Goal: Task Accomplishment & Management: Use online tool/utility

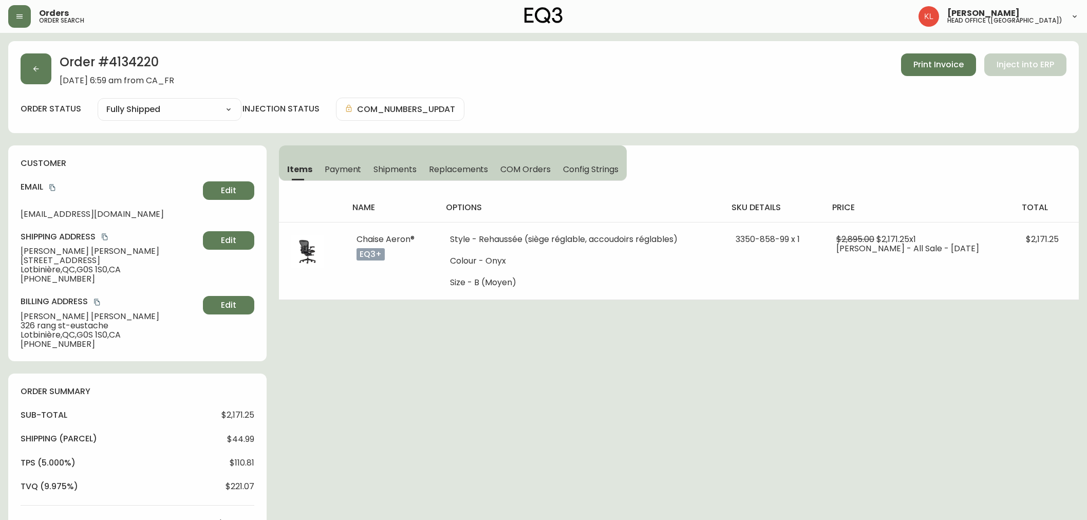
select select "FULLY_SHIPPED"
click at [16, 60] on div "Order # 4134220 [DATE] 6:59 am from CA_FR Print Invoice Inject into ERP order s…" at bounding box center [543, 87] width 1070 height 92
click at [24, 63] on button "button" at bounding box center [36, 68] width 31 height 31
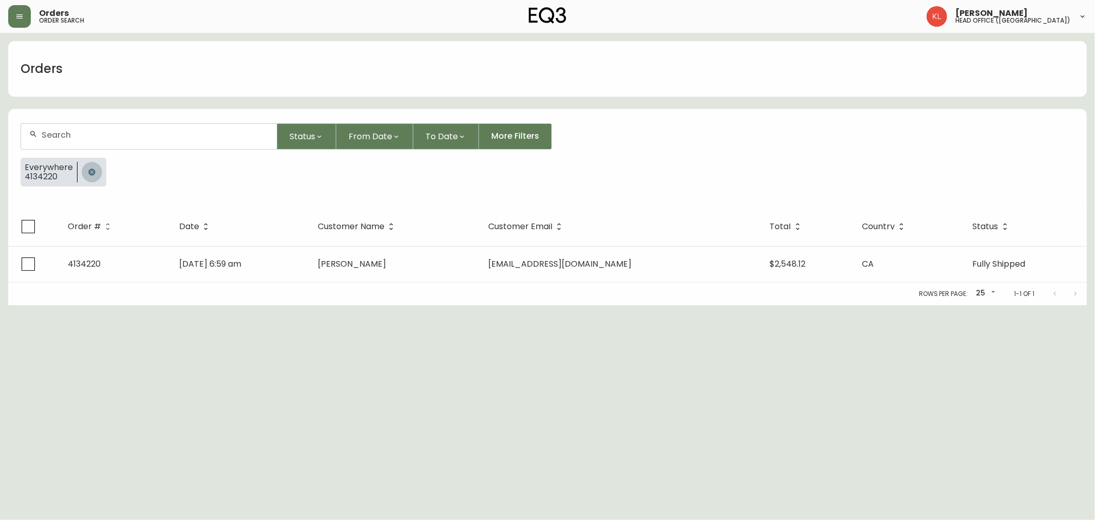
click at [92, 162] on button "button" at bounding box center [92, 172] width 21 height 21
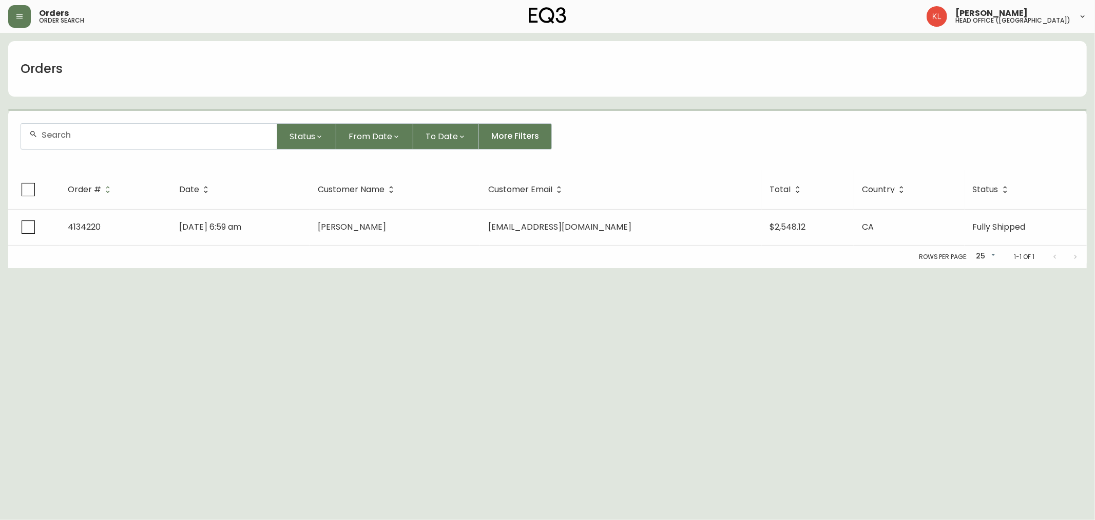
click at [107, 130] on input "text" at bounding box center [155, 135] width 227 height 10
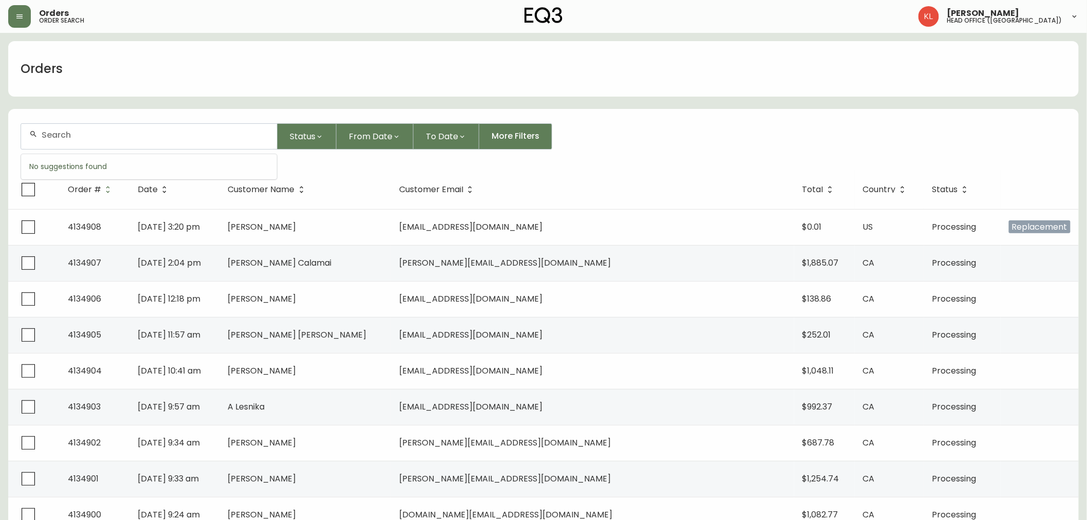
paste input "4133202"
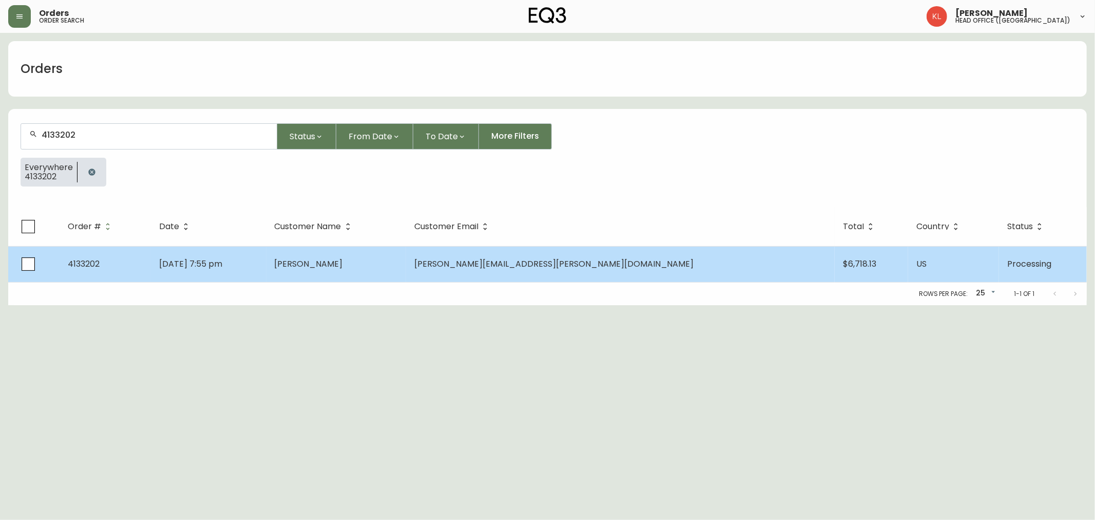
type input "4133202"
click at [266, 264] on td "[DATE] 7:55 pm" at bounding box center [208, 264] width 115 height 36
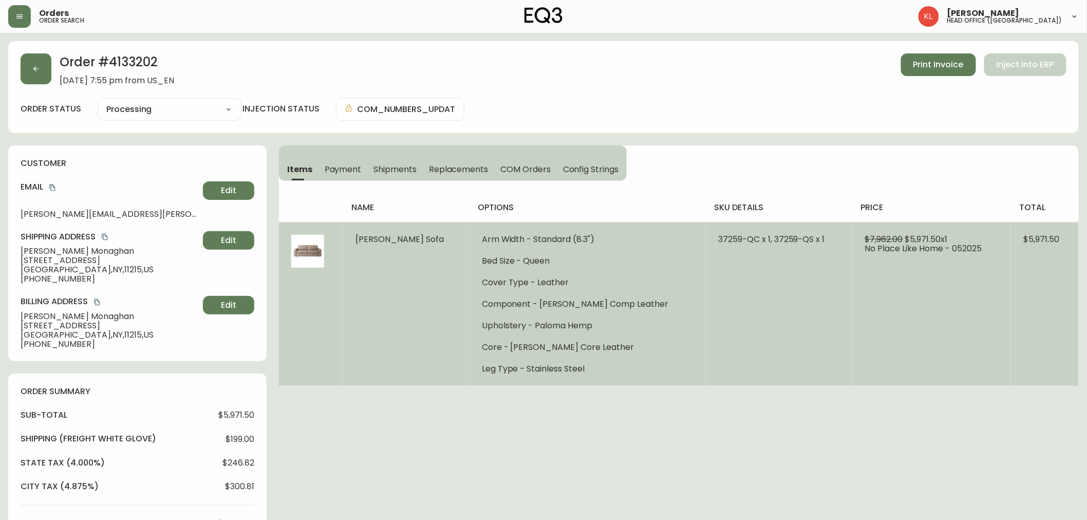
type input "Processing"
select select "PROCESSING"
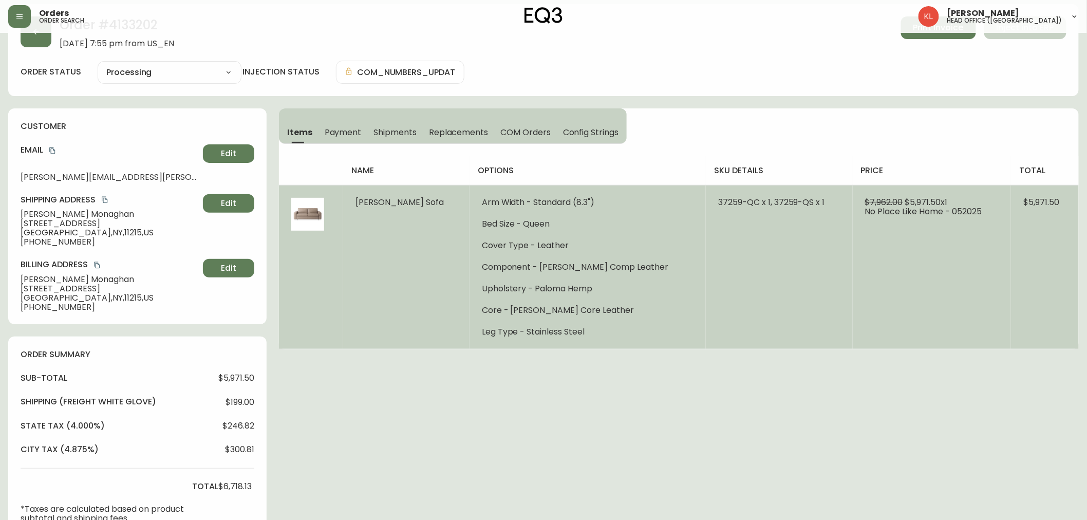
scroll to position [57, 0]
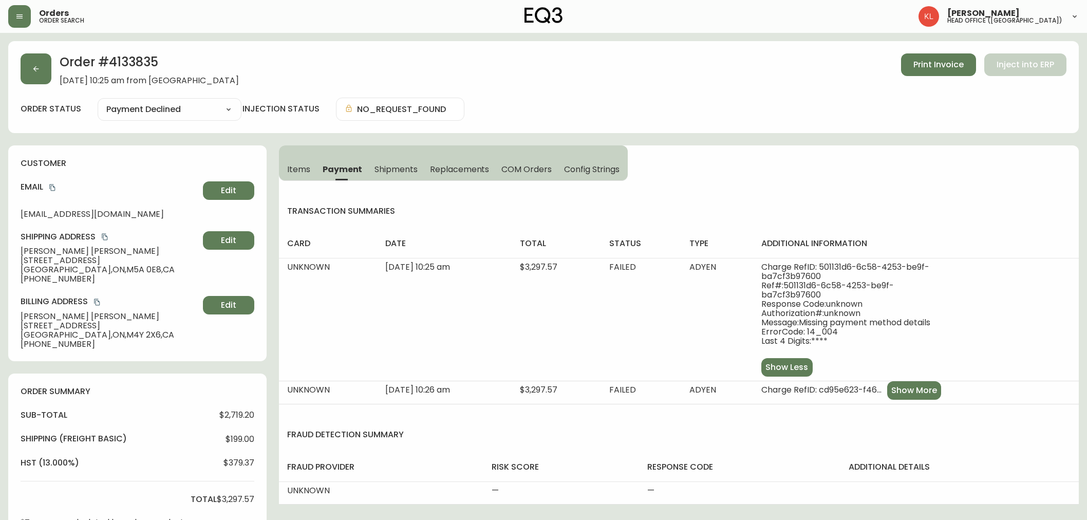
select select "PAYMENT_DECLINED"
click at [33, 69] on icon "button" at bounding box center [36, 69] width 8 height 8
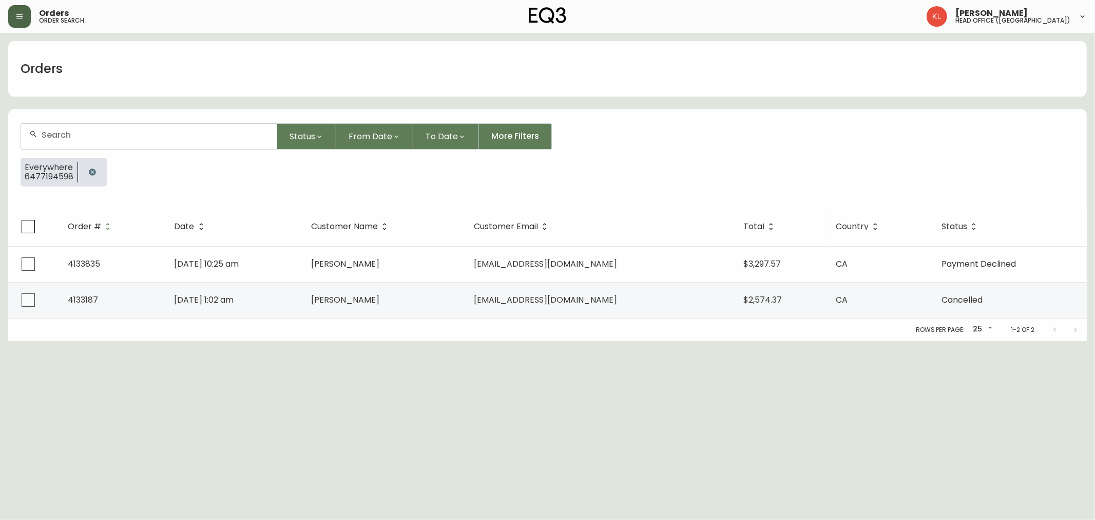
click at [17, 13] on icon "button" at bounding box center [19, 16] width 8 height 8
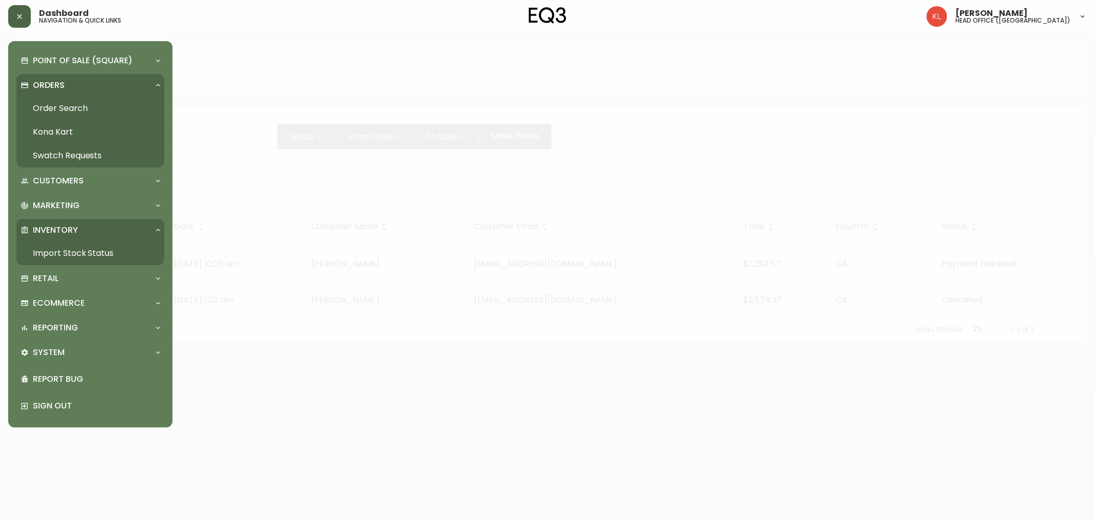
click at [84, 249] on link "Import Stock Status" at bounding box center [90, 253] width 148 height 24
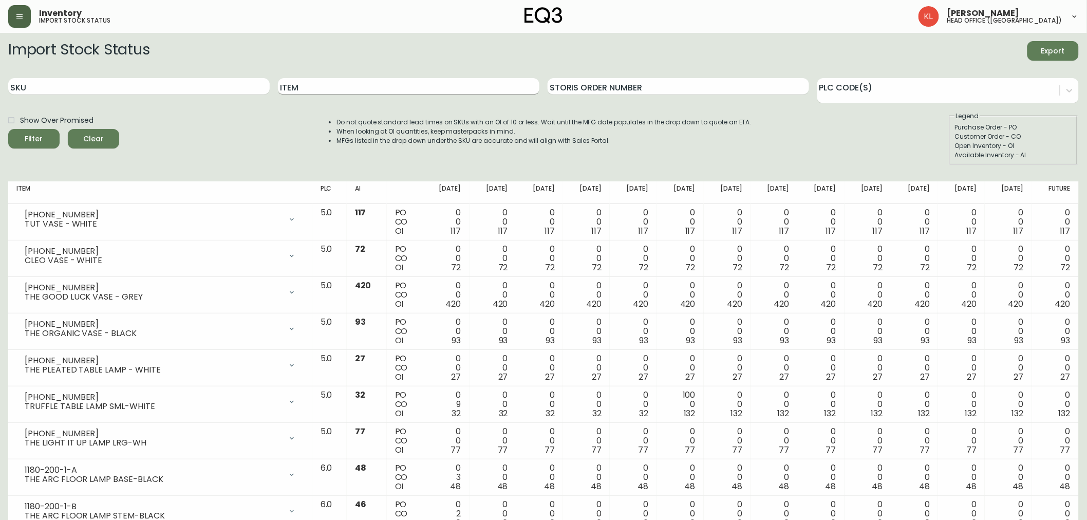
click at [412, 88] on input "Item" at bounding box center [408, 86] width 261 height 16
click at [8, 129] on button "Filter" at bounding box center [33, 139] width 51 height 20
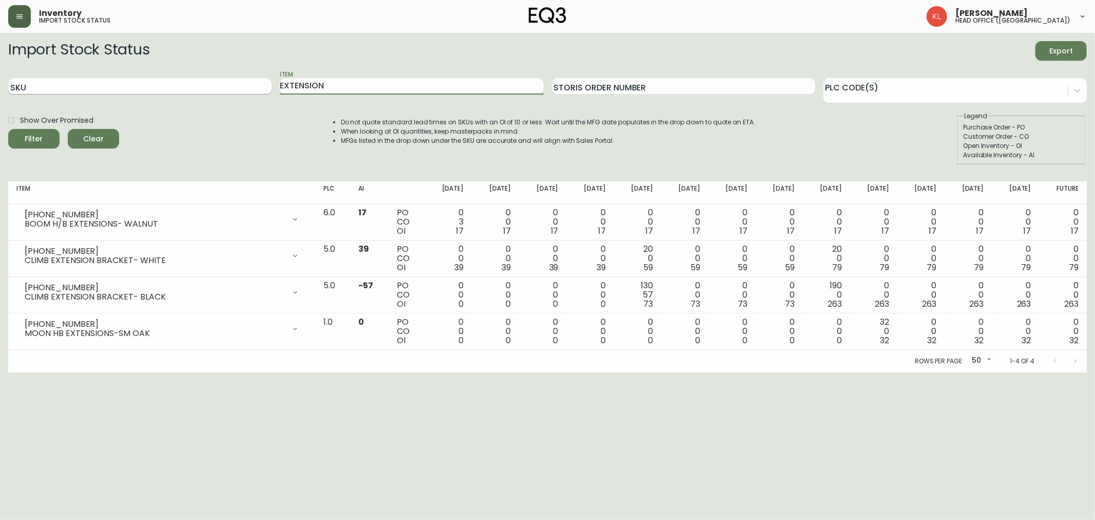
drag, startPoint x: 248, startPoint y: 86, endPoint x: 168, endPoint y: 83, distance: 79.7
click at [168, 83] on div "SKU Item EXTENSION Storis Order Number PLC Code(s)" at bounding box center [547, 86] width 1079 height 33
click at [8, 129] on button "Filter" at bounding box center [33, 139] width 51 height 20
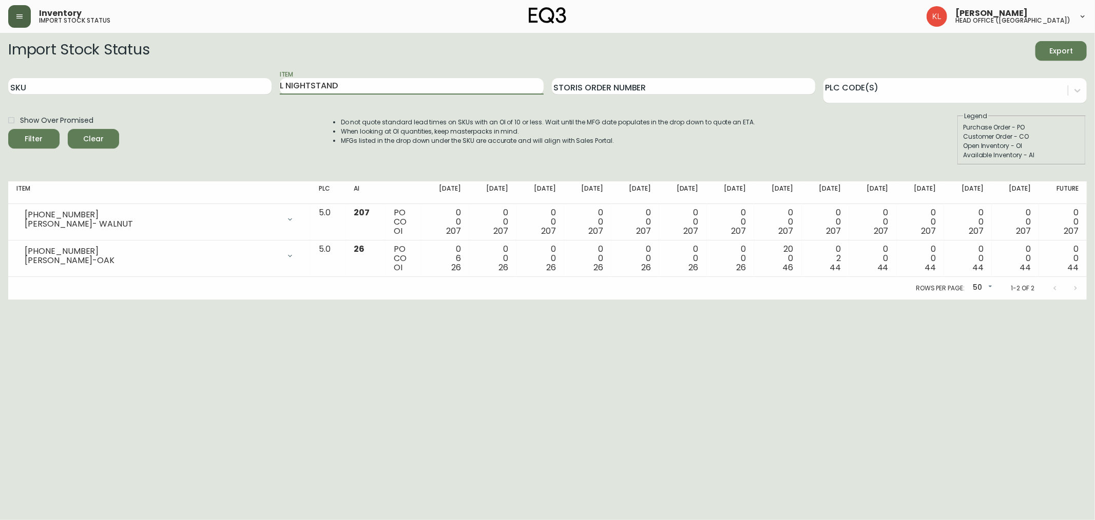
drag, startPoint x: 362, startPoint y: 79, endPoint x: 253, endPoint y: 71, distance: 109.2
click at [253, 71] on div "SKU Item L NIGHTSTAND Storis Order Number PLC Code(s)" at bounding box center [547, 86] width 1079 height 33
type input "BOOM NIGHT"
click at [8, 129] on button "Filter" at bounding box center [33, 139] width 51 height 20
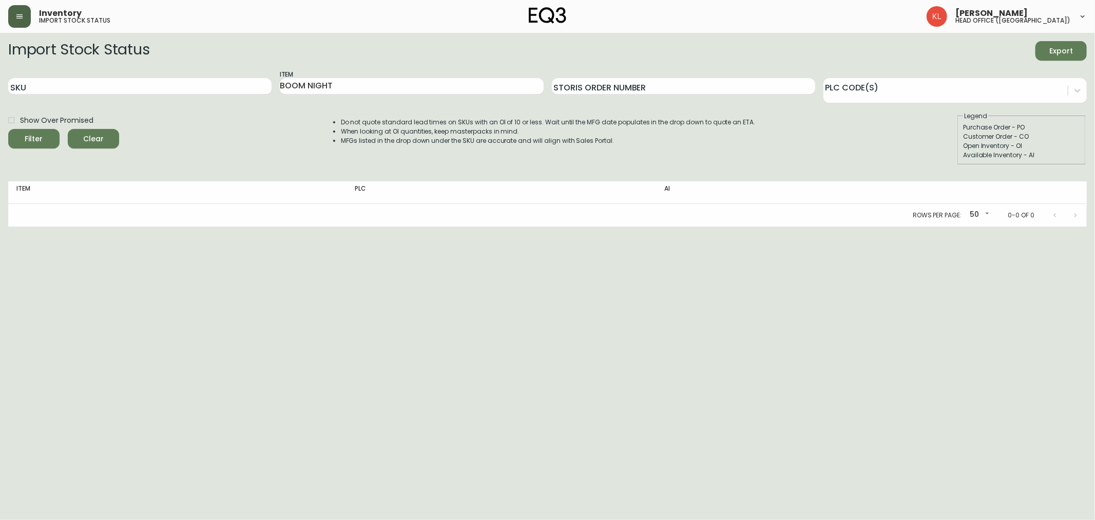
drag, startPoint x: 91, startPoint y: 79, endPoint x: 180, endPoint y: 18, distance: 107.8
click at [91, 79] on input "SKU" at bounding box center [139, 86] width 263 height 16
type input "[PHONE_NUMBER]"
click at [8, 129] on button "Filter" at bounding box center [33, 139] width 51 height 20
drag, startPoint x: 155, startPoint y: 86, endPoint x: 3, endPoint y: 60, distance: 154.2
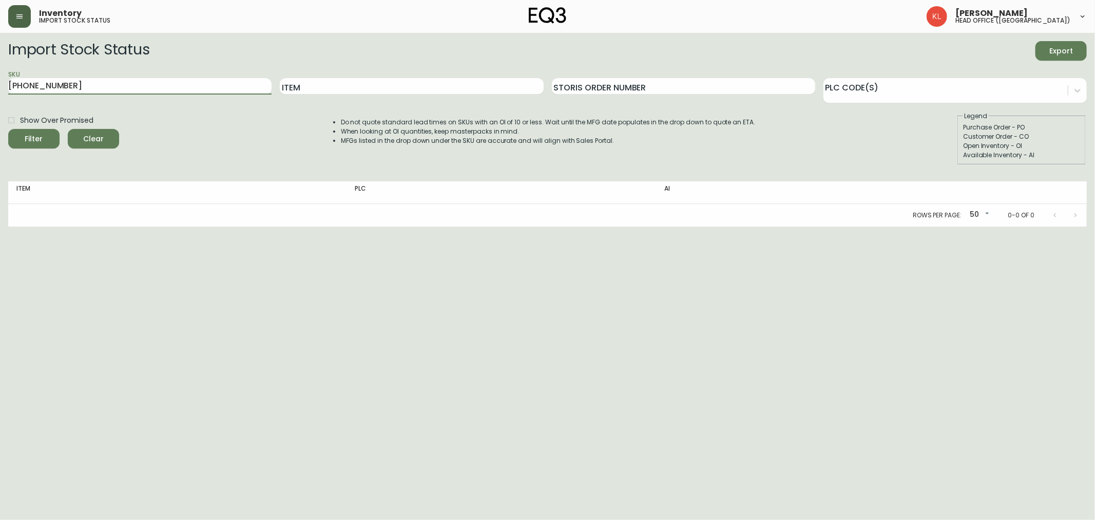
click at [0, 67] on main "Import Stock Status Export SKU [PHONE_NUMBER] Item Storis Order Number PLC Code…" at bounding box center [547, 130] width 1095 height 194
